Goal: Find specific fact: Find specific fact

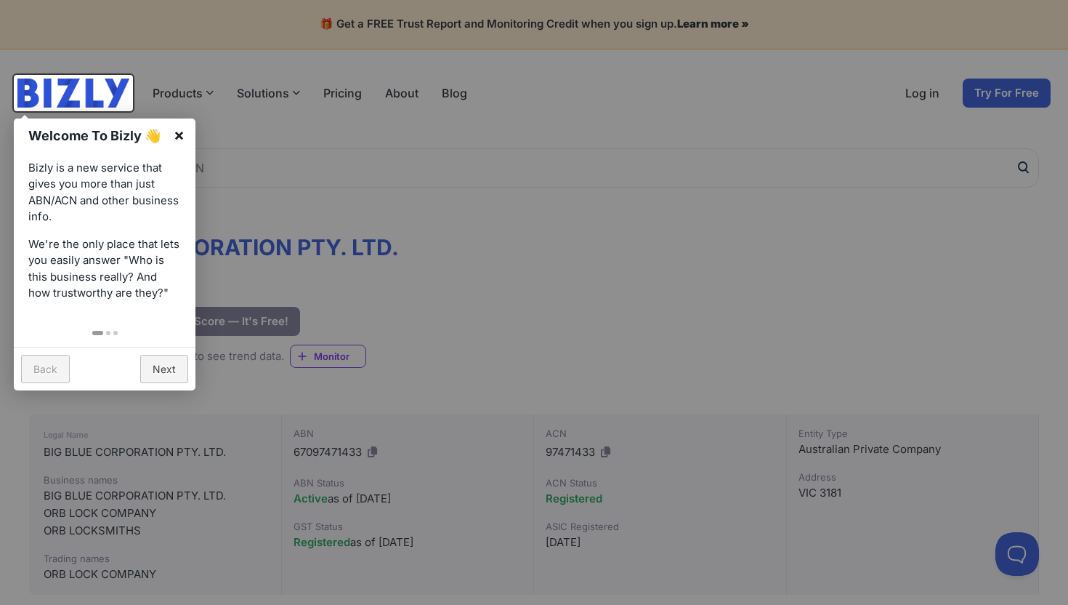
click at [185, 134] on link "×" at bounding box center [179, 134] width 33 height 33
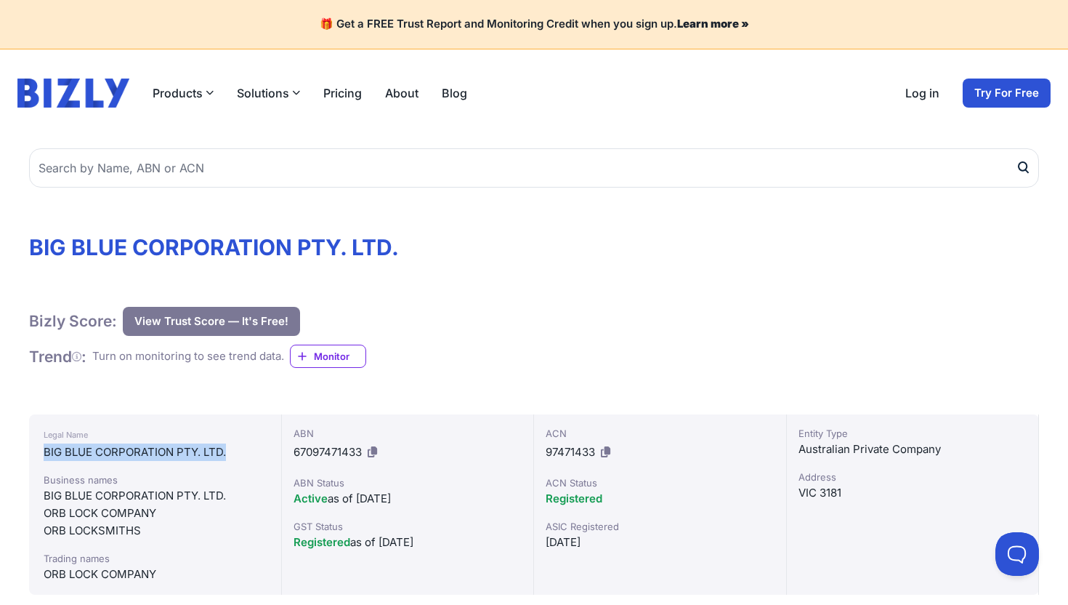
drag, startPoint x: 250, startPoint y: 441, endPoint x: 246, endPoint y: 448, distance: 8.5
click at [246, 448] on div "Legal Name BIG BLUE CORPORATION PTY. LTD." at bounding box center [155, 443] width 223 height 35
copy div "BIG BLUE CORPORATION PTY. LTD."
